Goal: Task Accomplishment & Management: Manage account settings

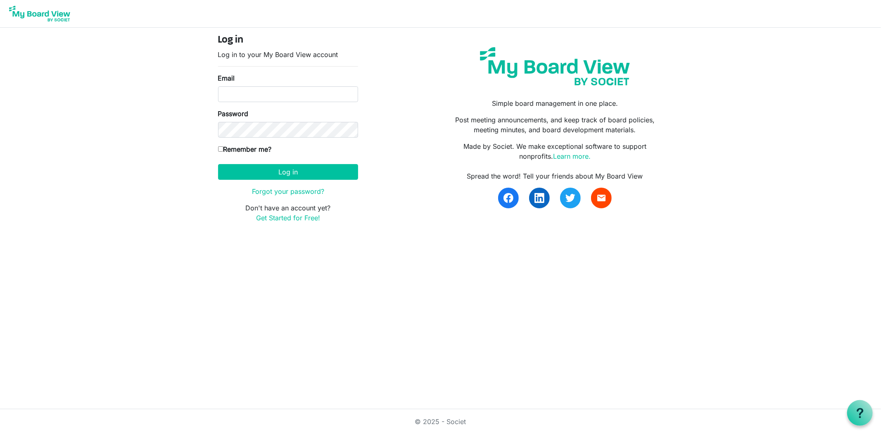
type input "[EMAIL_ADDRESS][DOMAIN_NAME]"
click at [350, 130] on keeper-lock "Open Keeper Popup" at bounding box center [348, 130] width 10 height 10
click at [220, 151] on input "Remember me?" at bounding box center [220, 148] width 5 height 5
checkbox input "true"
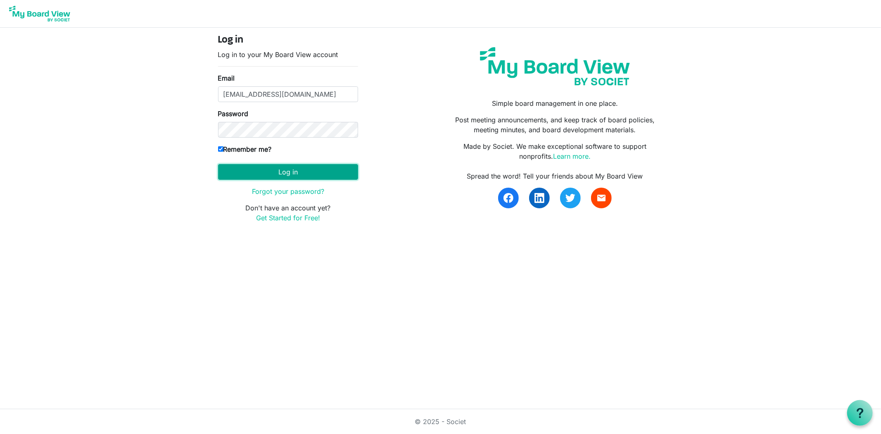
click at [278, 178] on button "Log in" at bounding box center [288, 172] width 140 height 16
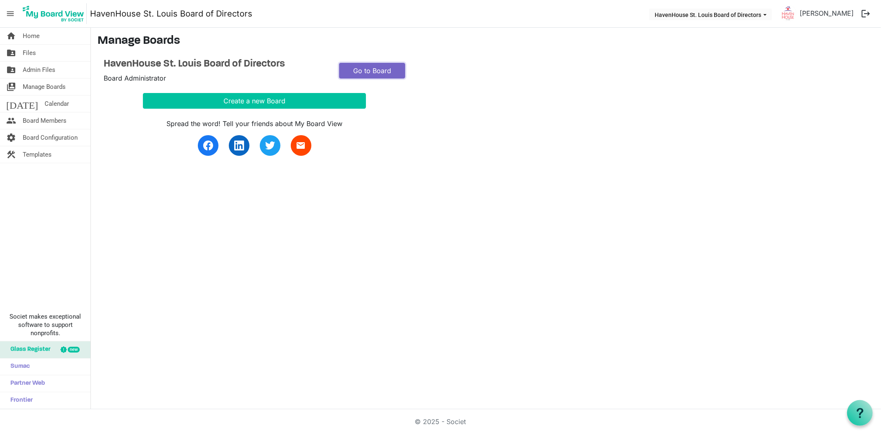
click at [361, 71] on link "Go to Board" at bounding box center [372, 71] width 66 height 16
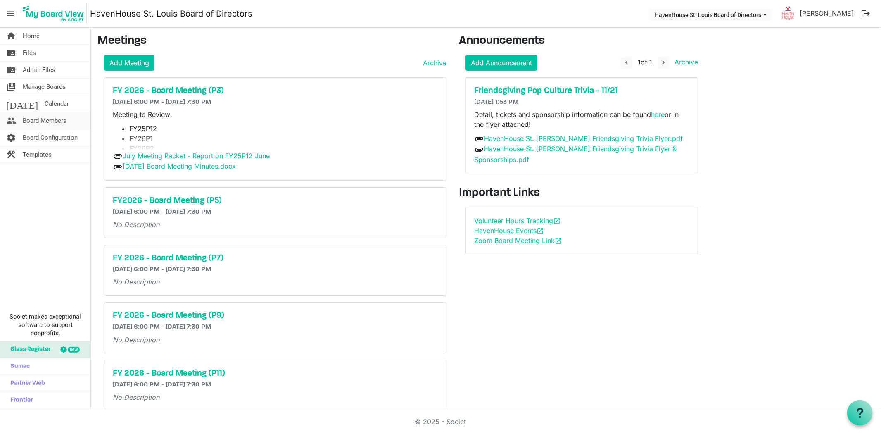
click at [36, 121] on span "Board Members" at bounding box center [45, 120] width 44 height 17
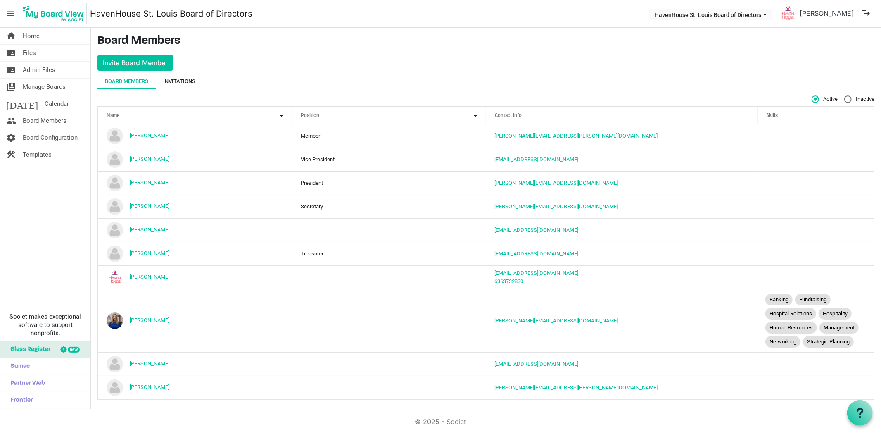
click at [191, 78] on div "Invitations" at bounding box center [179, 81] width 32 height 8
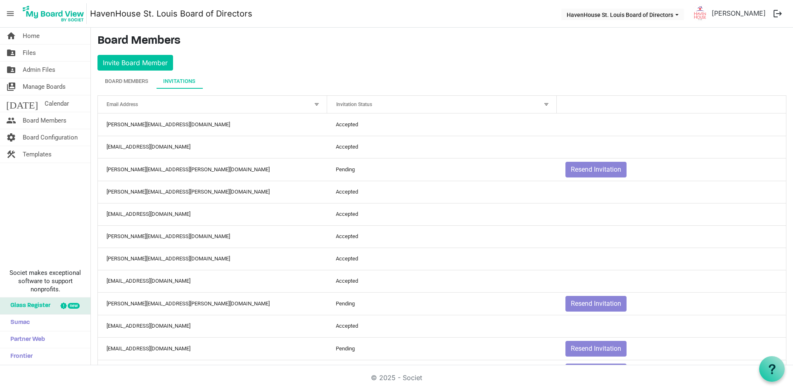
click at [542, 100] on div at bounding box center [546, 104] width 9 height 9
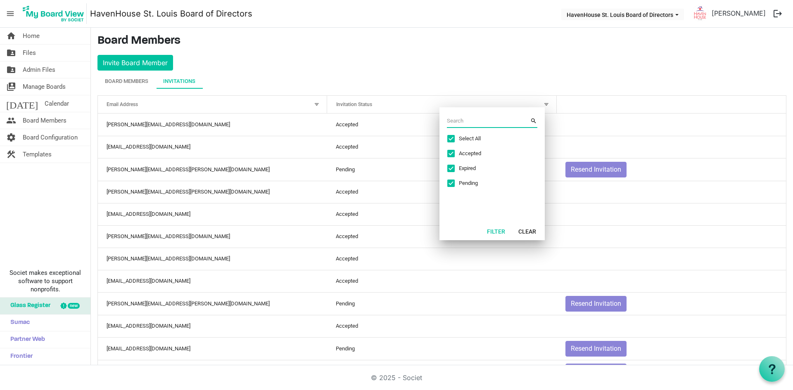
click at [453, 135] on span "Excel filter dialog" at bounding box center [450, 138] width 7 height 7
checkbox input "false"
click at [453, 183] on span "Excel filter dialog" at bounding box center [450, 183] width 7 height 7
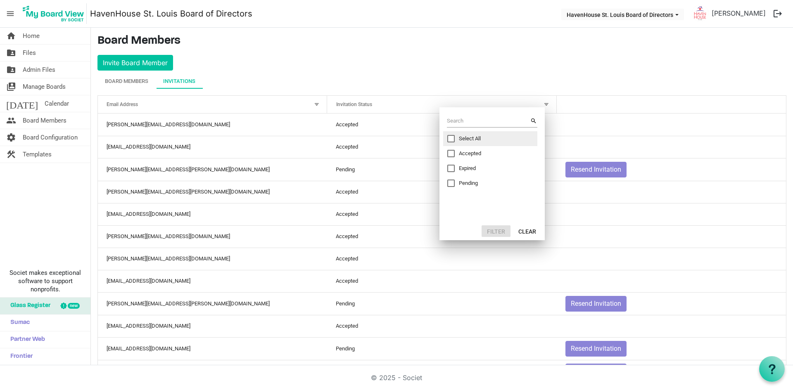
checkbox input "true"
click at [497, 235] on button "Filter" at bounding box center [495, 231] width 29 height 12
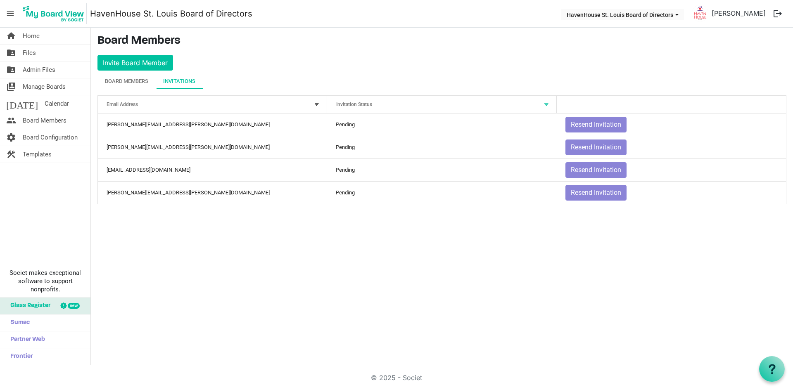
click at [335, 242] on div "home Home folder_shared Files folder_shared Admin Files switch_account Manage B…" at bounding box center [396, 197] width 793 height 338
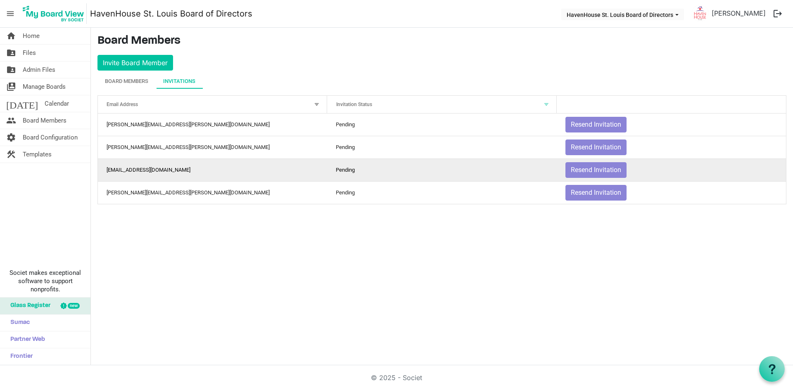
drag, startPoint x: 325, startPoint y: 260, endPoint x: 247, endPoint y: 178, distance: 112.4
click at [325, 260] on div "home Home folder_shared Files folder_shared Admin Files switch_account Manage B…" at bounding box center [396, 197] width 793 height 338
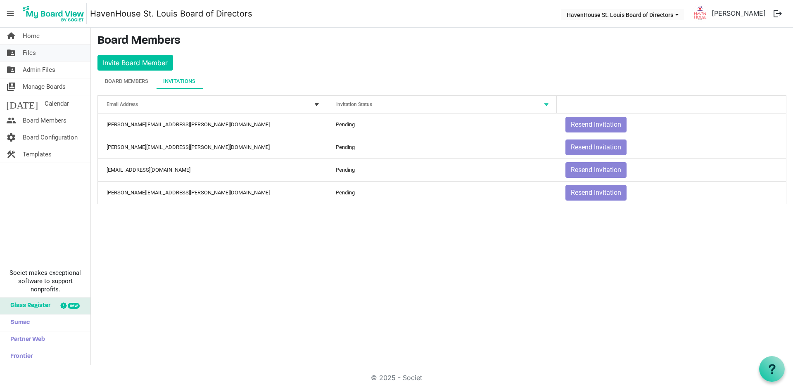
click at [26, 52] on span "Files" at bounding box center [29, 53] width 13 height 17
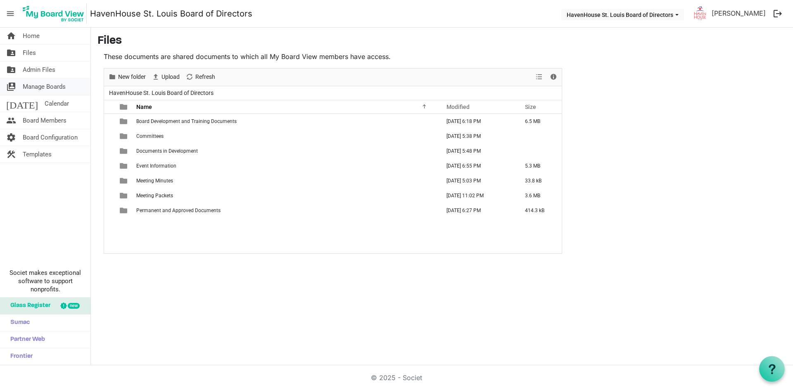
click at [31, 83] on span "Manage Boards" at bounding box center [44, 86] width 43 height 17
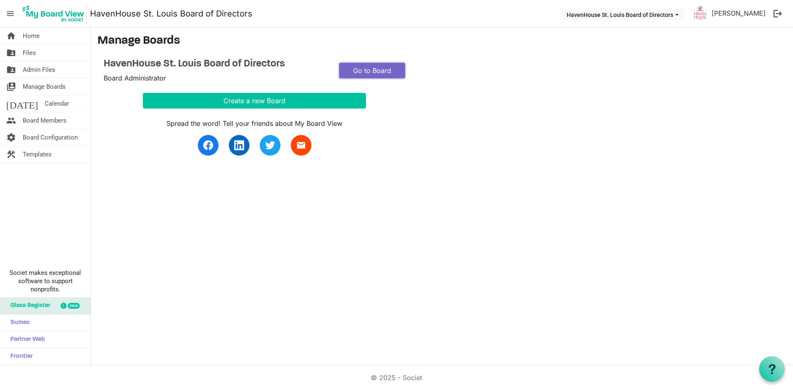
click at [354, 72] on link "Go to Board" at bounding box center [372, 71] width 66 height 16
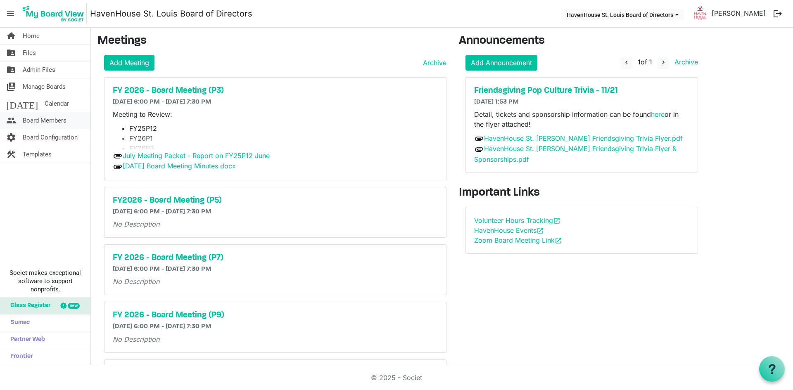
click at [32, 121] on span "Board Members" at bounding box center [45, 120] width 44 height 17
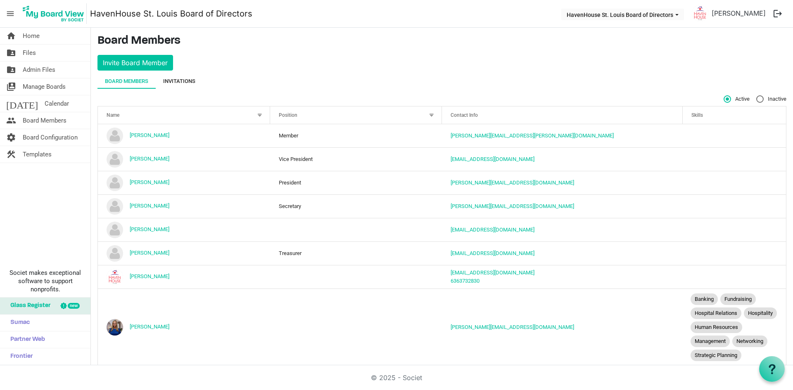
click at [182, 80] on div "Invitations" at bounding box center [179, 81] width 32 height 8
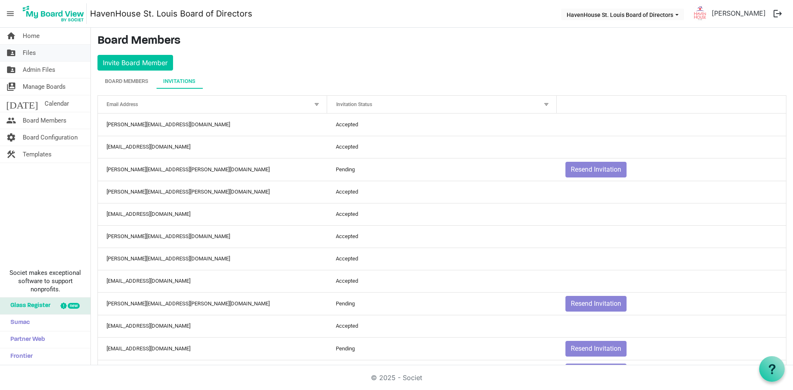
click at [33, 54] on span "Files" at bounding box center [29, 53] width 13 height 17
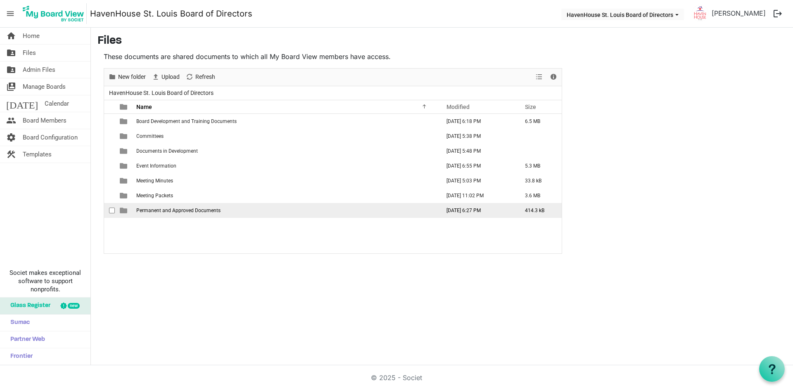
click at [157, 210] on span "Permanent and Approved Documents" at bounding box center [178, 211] width 84 height 6
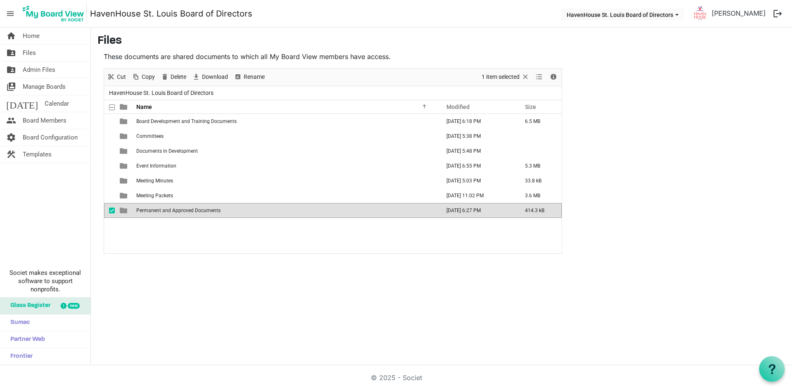
click at [157, 210] on span "Permanent and Approved Documents" at bounding box center [178, 211] width 84 height 6
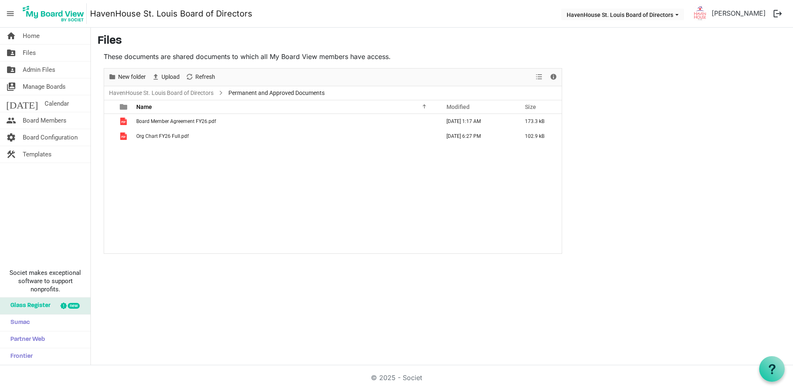
click at [170, 161] on div "Board Member Agreement FY26.pdf June 26, 2025 1:17 AM 173.3 kB Org Chart FY26 F…" at bounding box center [332, 184] width 457 height 140
click at [131, 75] on span "New folder" at bounding box center [131, 77] width 29 height 10
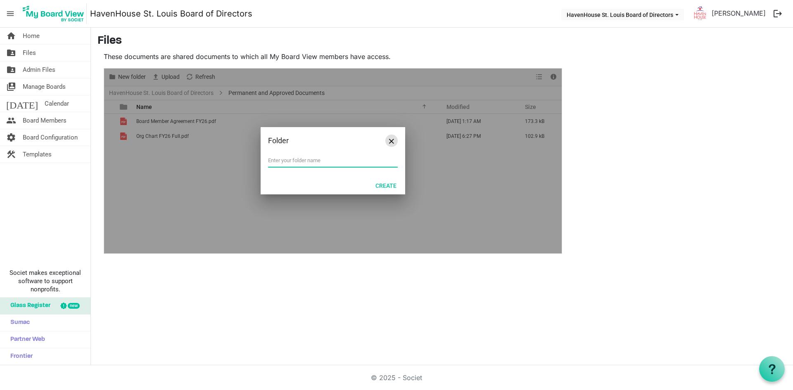
click at [395, 141] on button "Close" at bounding box center [391, 141] width 12 height 12
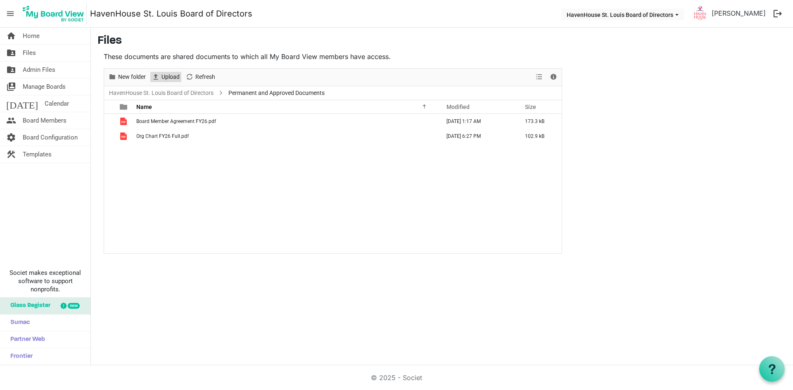
click at [161, 74] on span "Upload" at bounding box center [171, 77] width 20 height 10
